Goal: Obtain resource: Download file/media

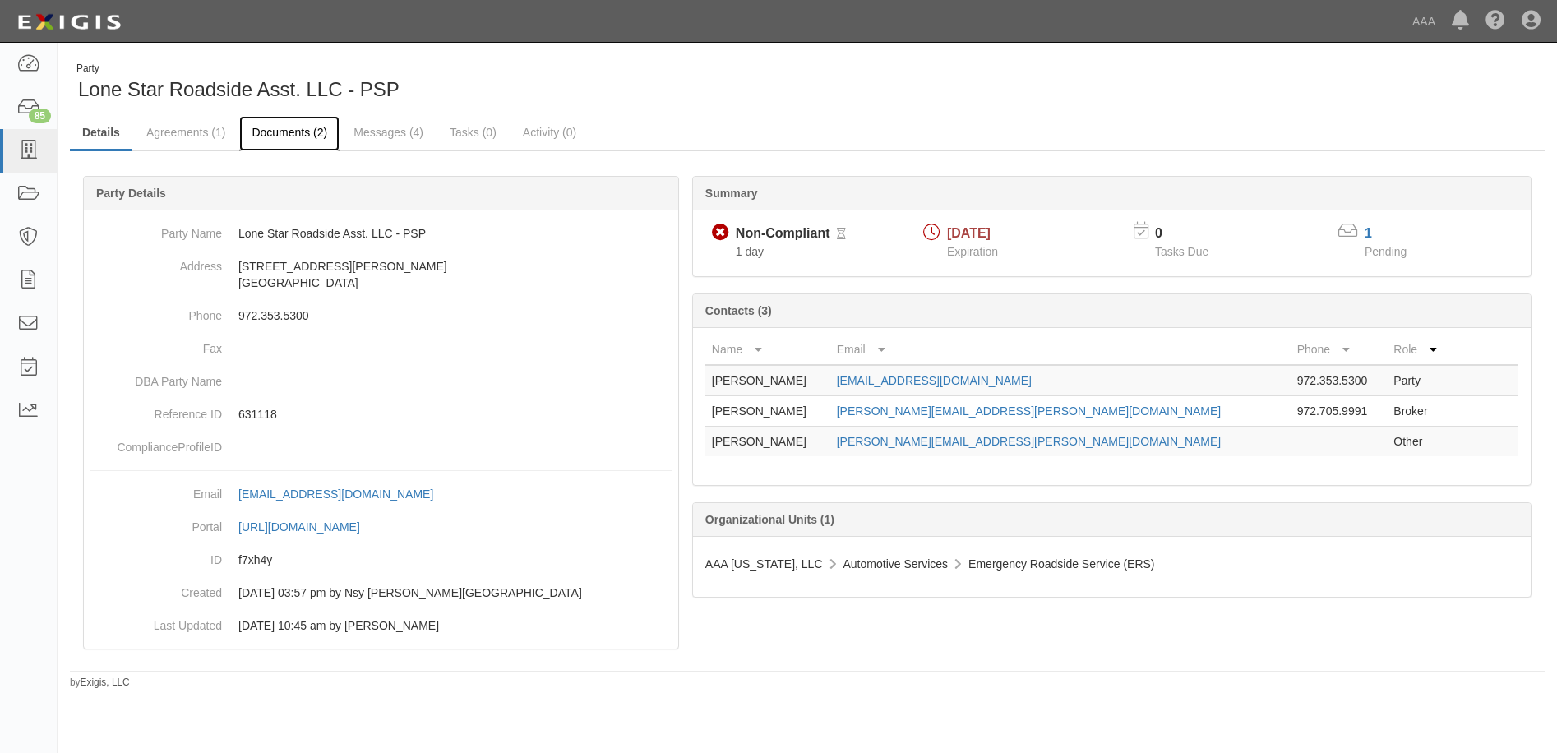
click at [292, 135] on link "Documents (2)" at bounding box center [289, 133] width 100 height 35
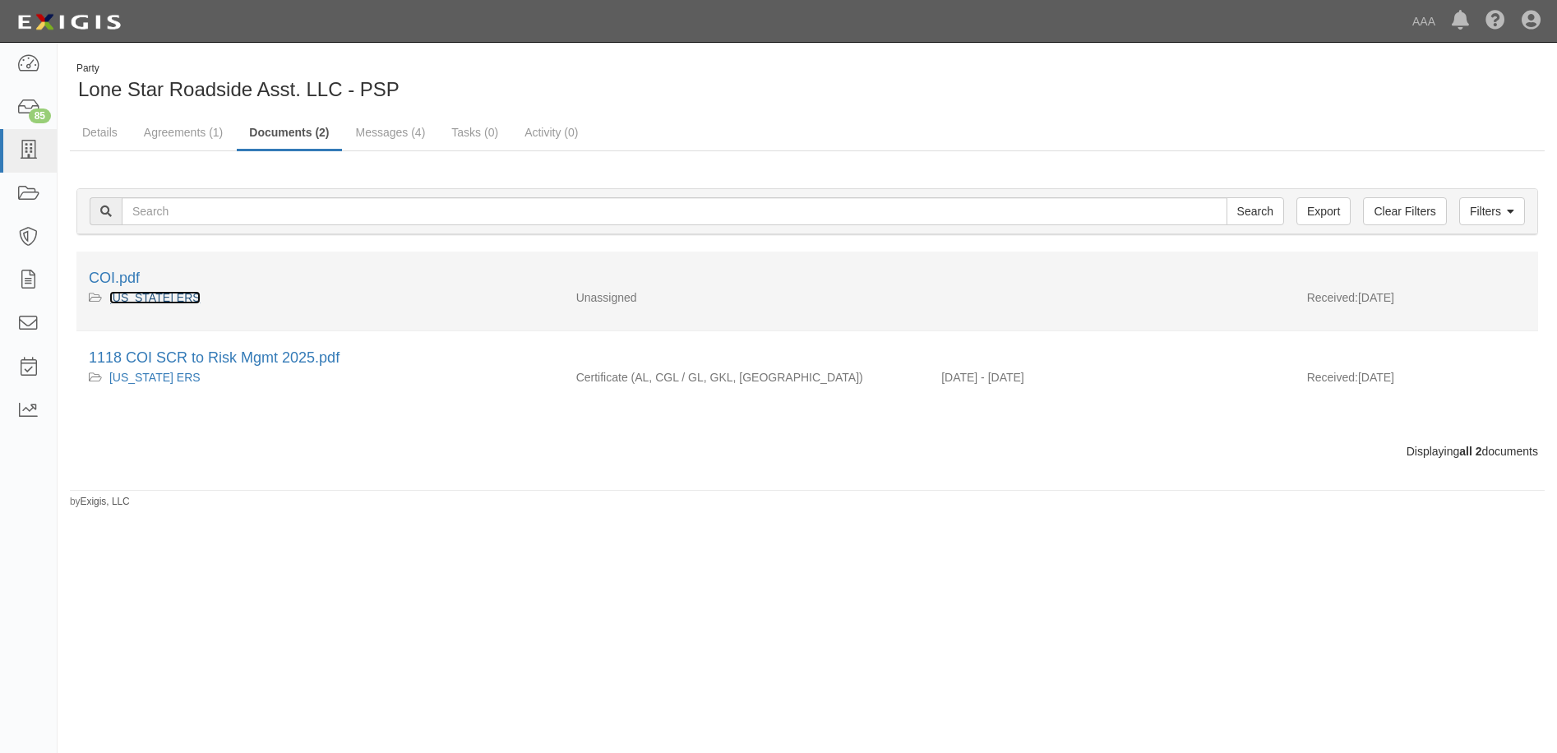
click at [121, 297] on link "[US_STATE] ERS" at bounding box center [154, 297] width 91 height 13
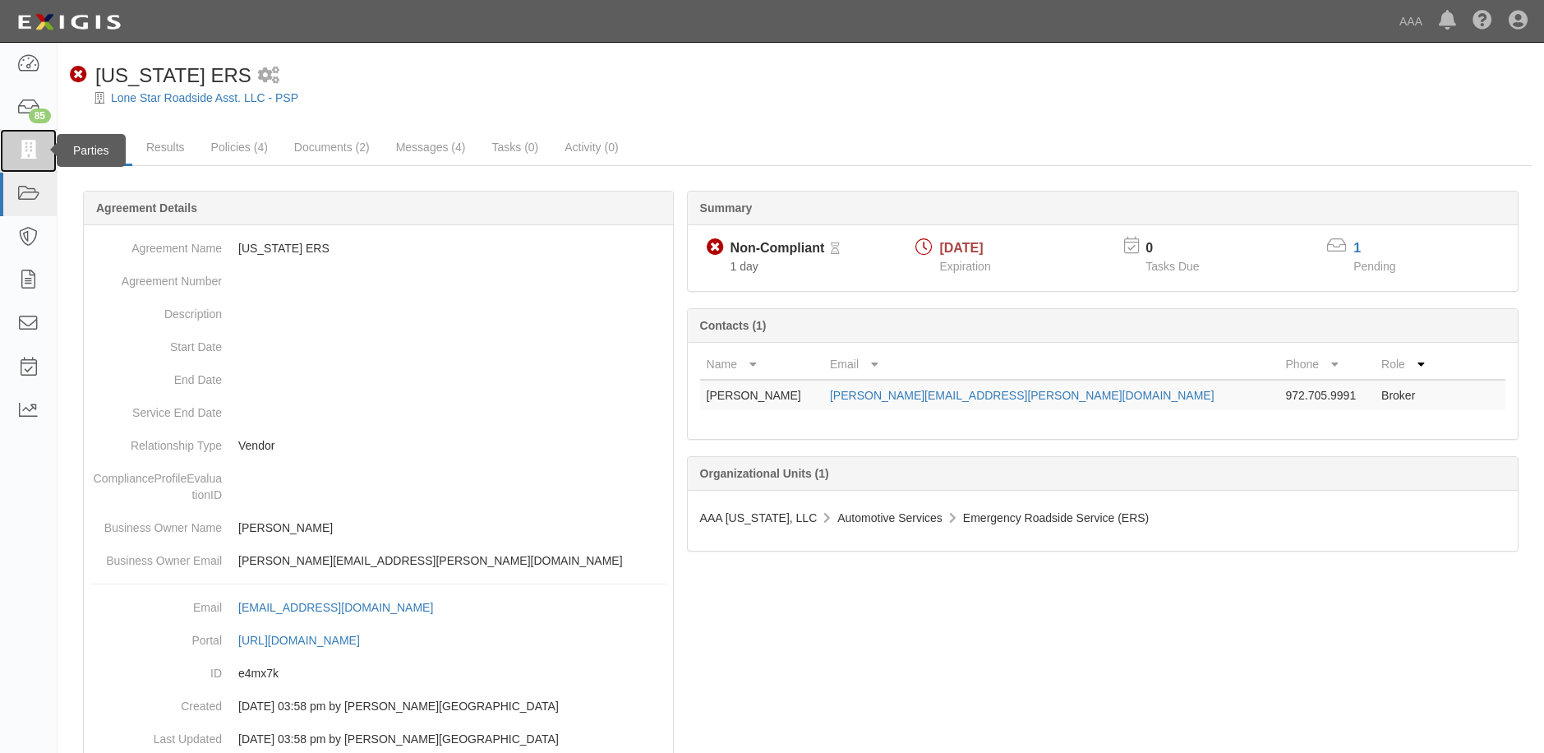
click at [27, 153] on icon at bounding box center [27, 150] width 23 height 19
click at [25, 154] on icon at bounding box center [27, 150] width 23 height 19
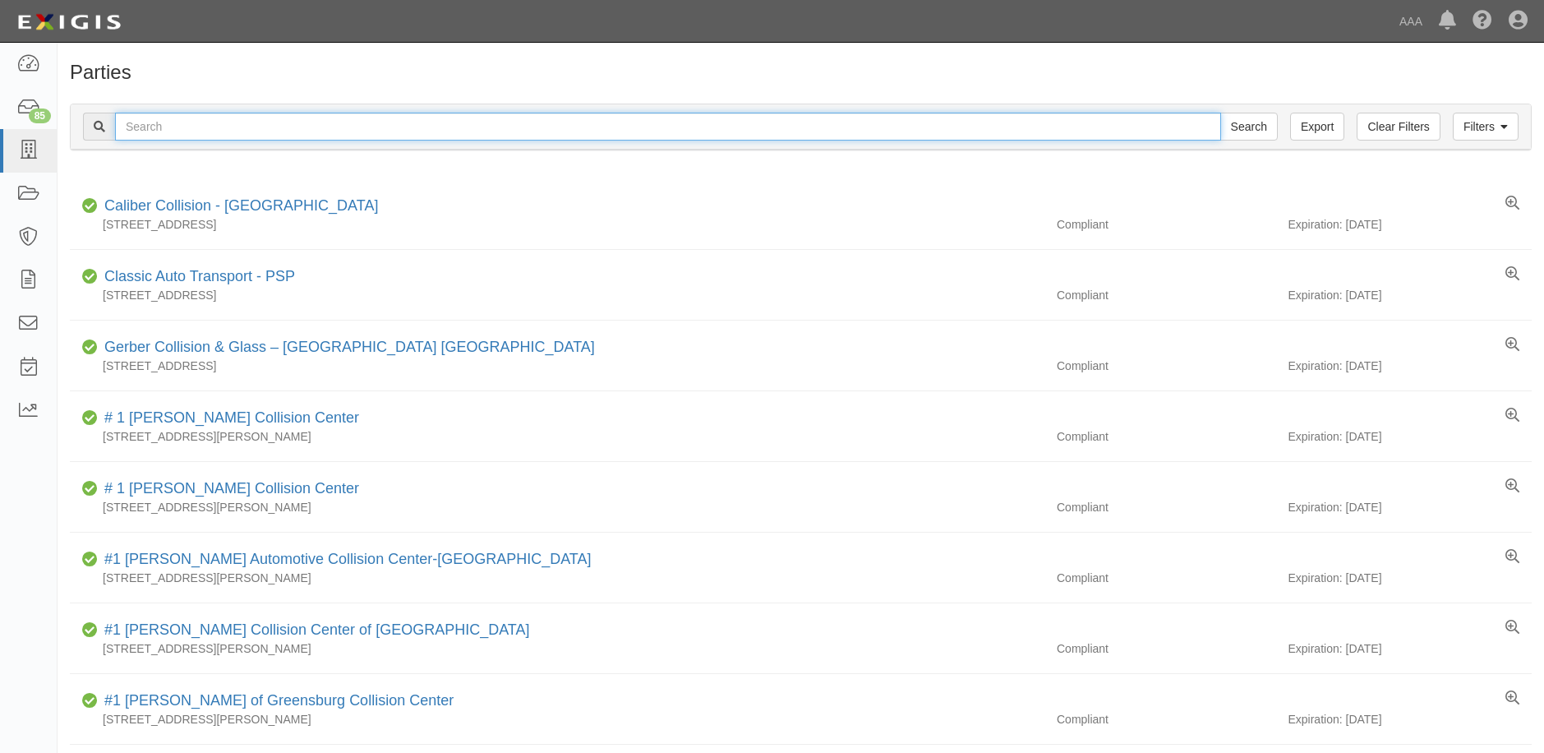
click at [219, 122] on input "text" at bounding box center [668, 127] width 1106 height 28
click at [213, 127] on input "text" at bounding box center [668, 127] width 1106 height 28
type input "dfw tech"
click at [1252, 129] on input "Search" at bounding box center [1249, 127] width 58 height 28
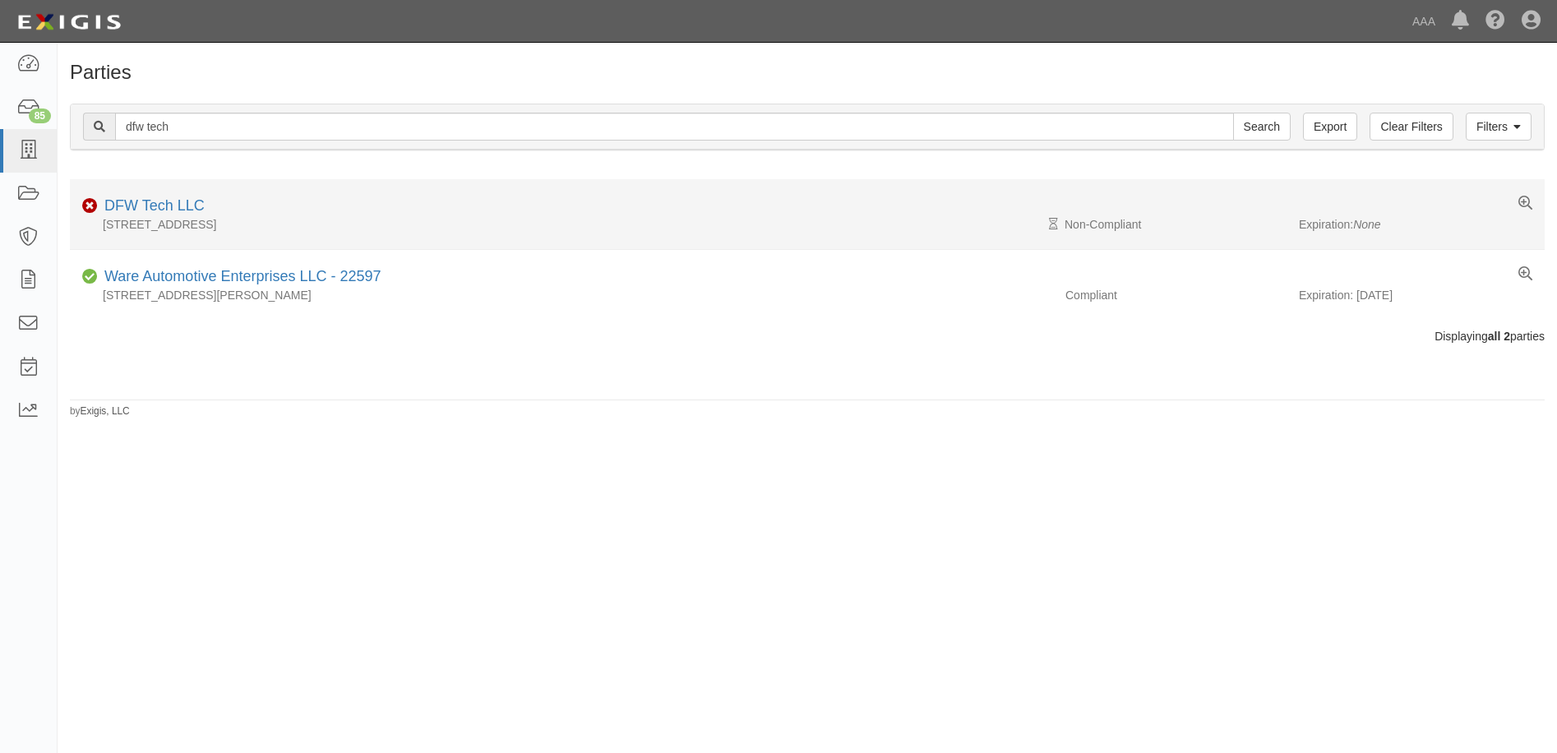
click at [164, 192] on li "Non-Compliant DFW Tech LLC 1400 N Corinth St, Corinth, TX 76208 Pending Review …" at bounding box center [807, 214] width 1474 height 71
click at [163, 214] on div "DFW Tech LLC" at bounding box center [151, 206] width 107 height 21
click at [162, 209] on link "DFW Tech LLC" at bounding box center [154, 205] width 100 height 16
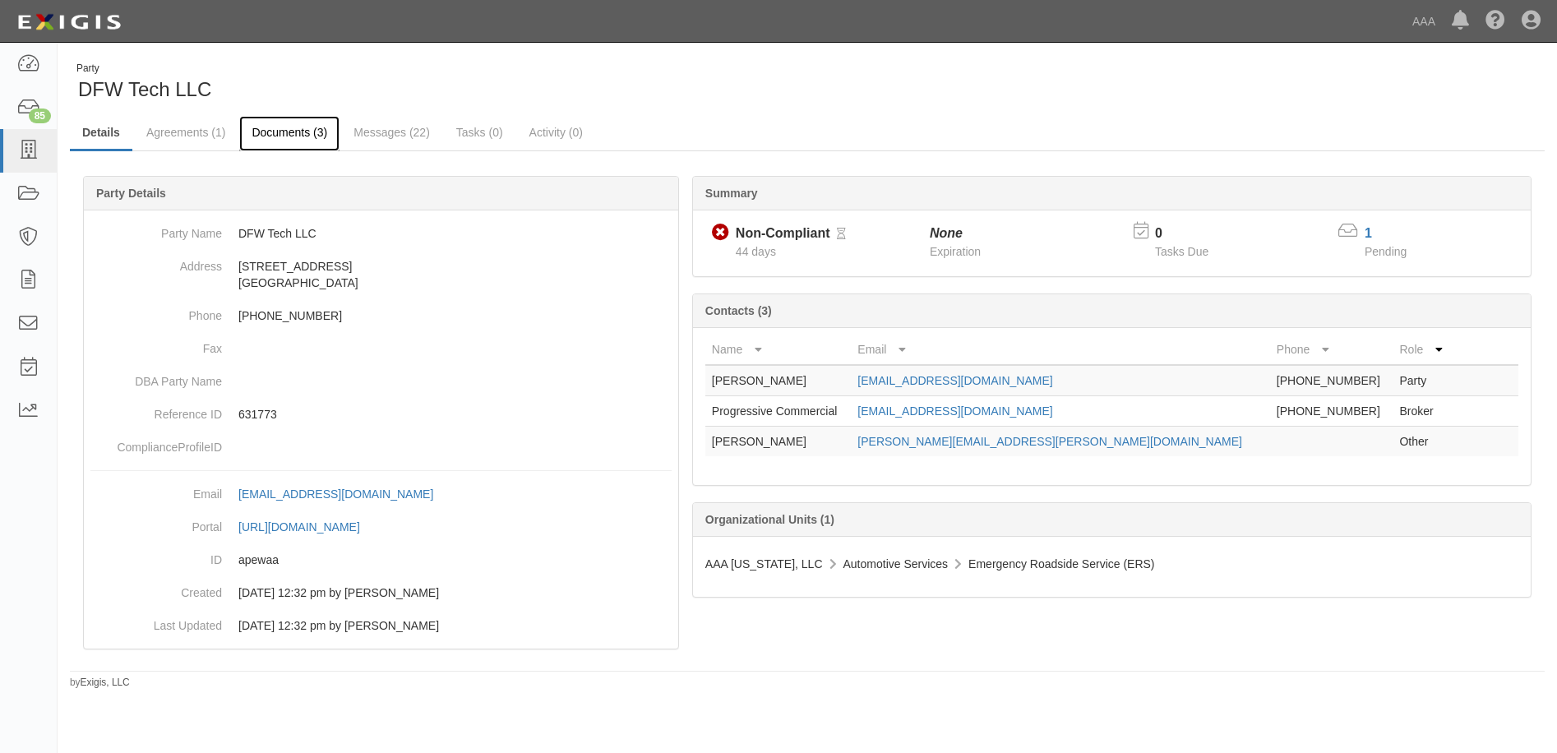
click at [282, 135] on link "Documents (3)" at bounding box center [289, 133] width 100 height 35
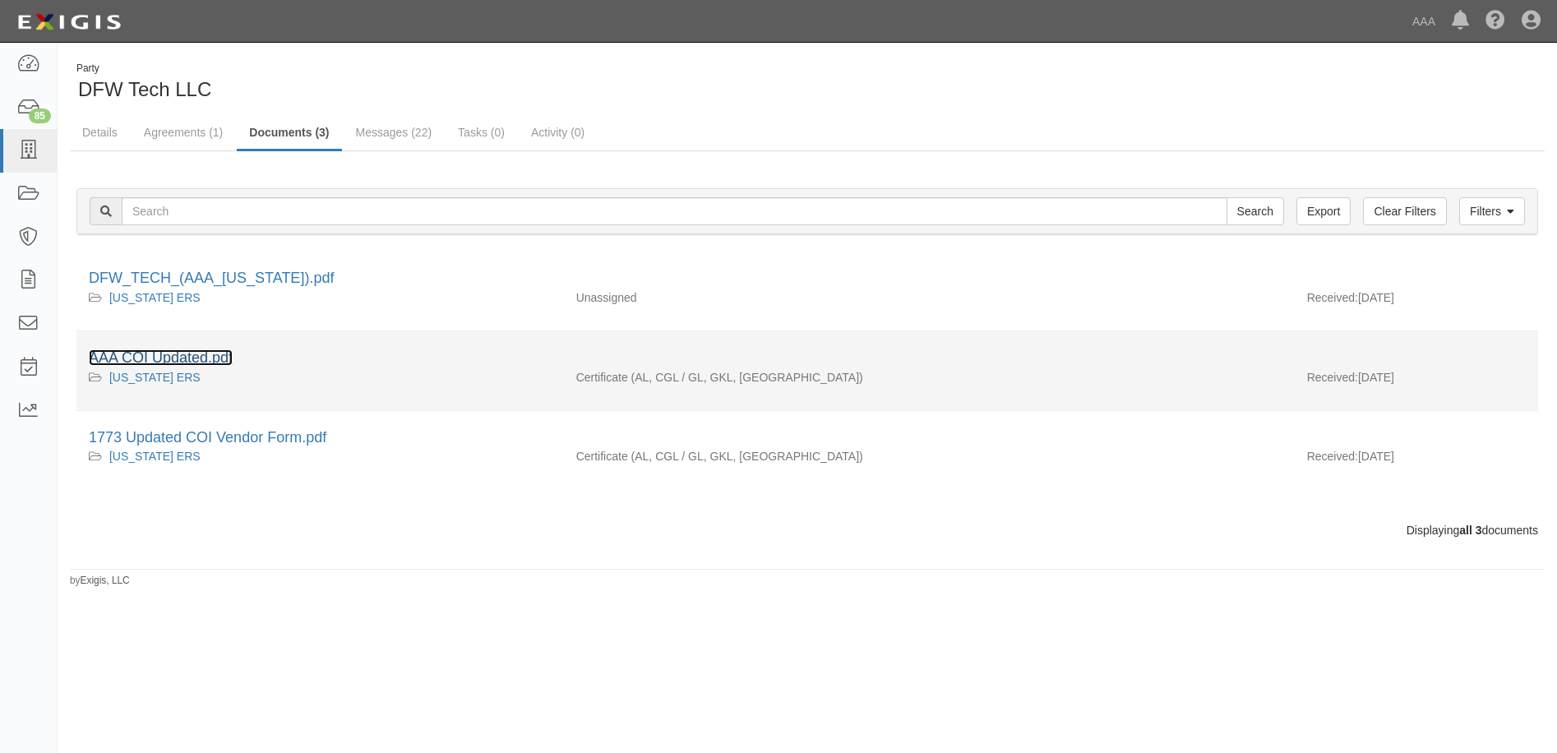
click at [164, 358] on link "AAA COI Updated.pdf" at bounding box center [161, 357] width 144 height 16
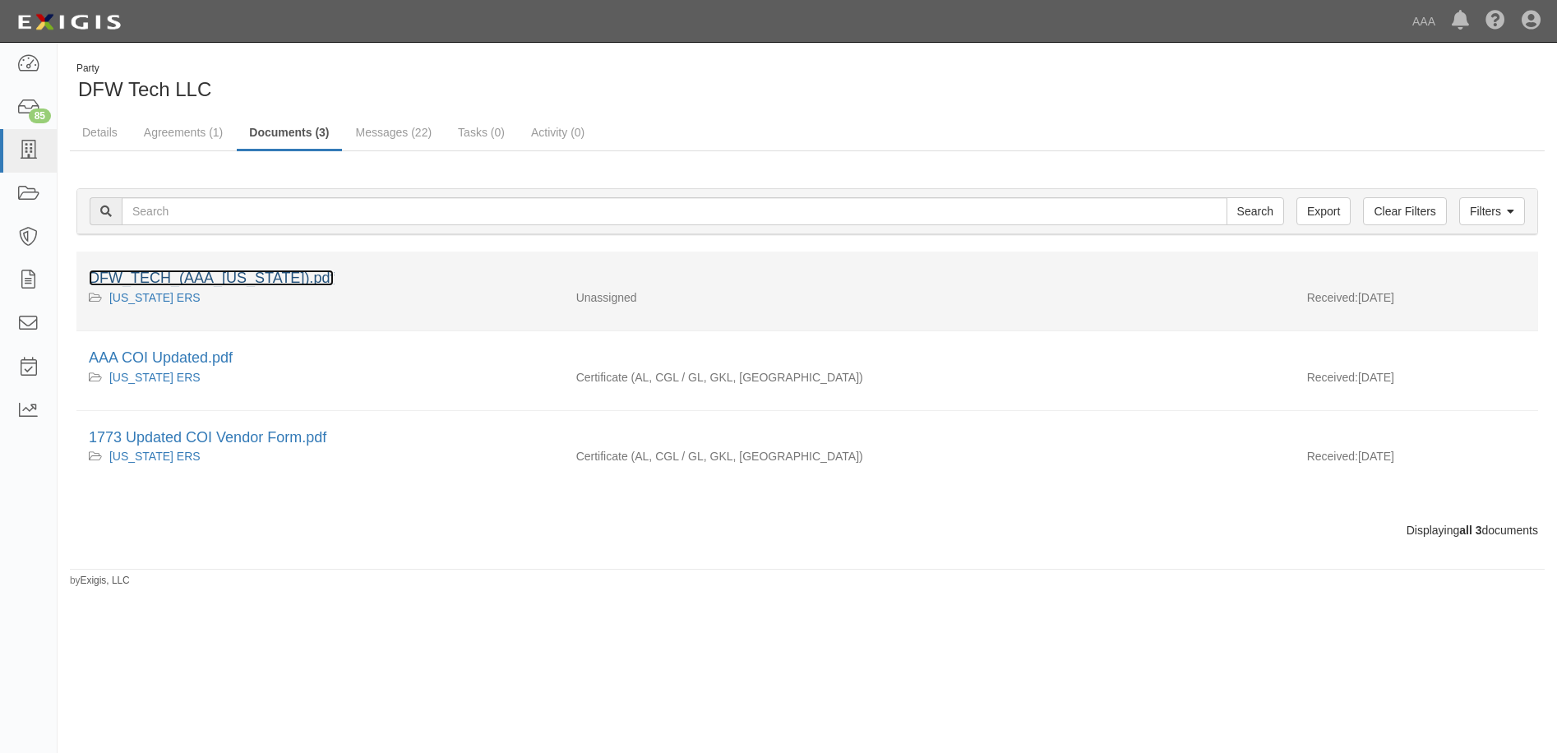
click at [187, 279] on link "DFW_TECH_(AAA_[US_STATE]).pdf" at bounding box center [211, 278] width 245 height 16
